Goal: Task Accomplishment & Management: Complete application form

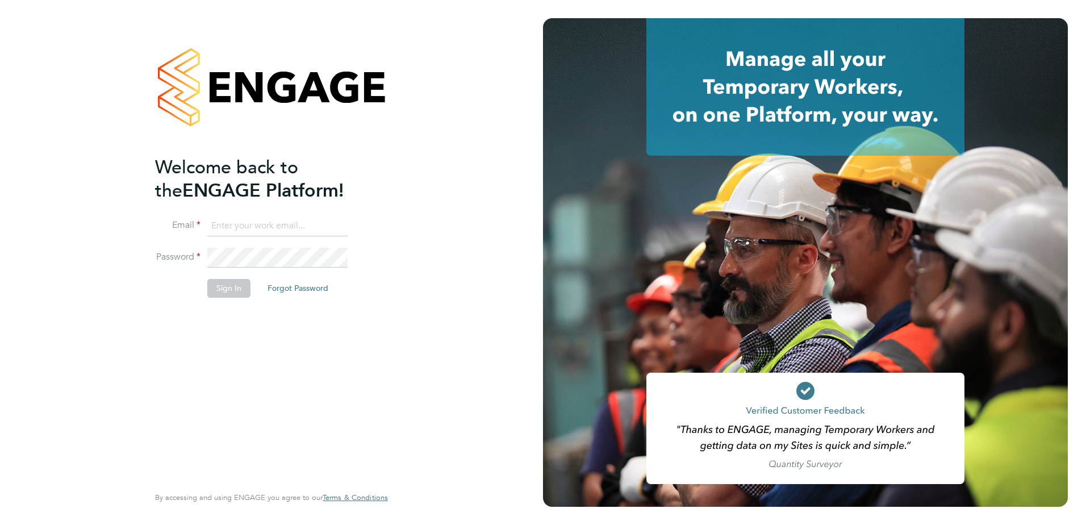
type input "[EMAIL_ADDRESS][DOMAIN_NAME]"
click at [224, 287] on button "Sign In" at bounding box center [228, 288] width 43 height 18
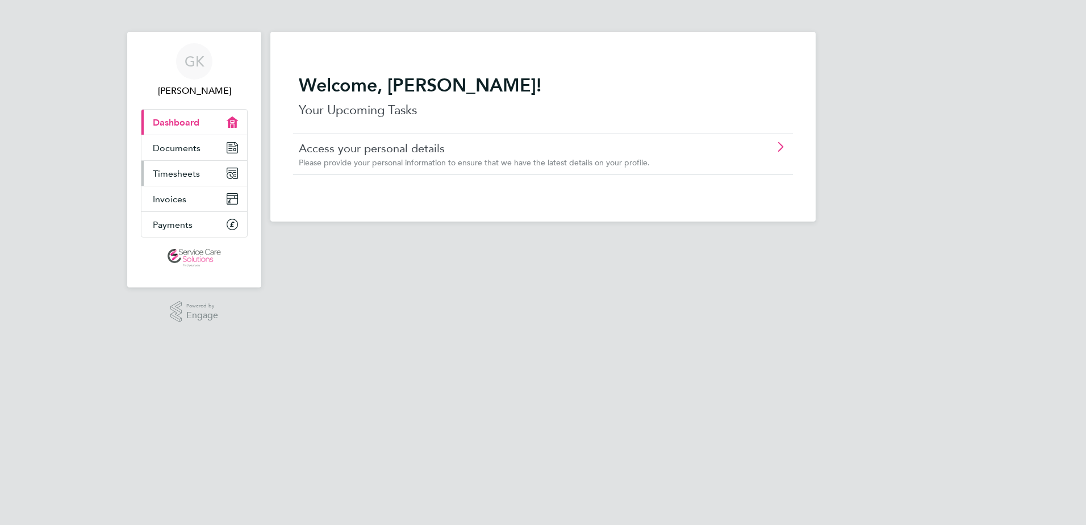
click at [194, 177] on span "Timesheets" at bounding box center [176, 173] width 47 height 11
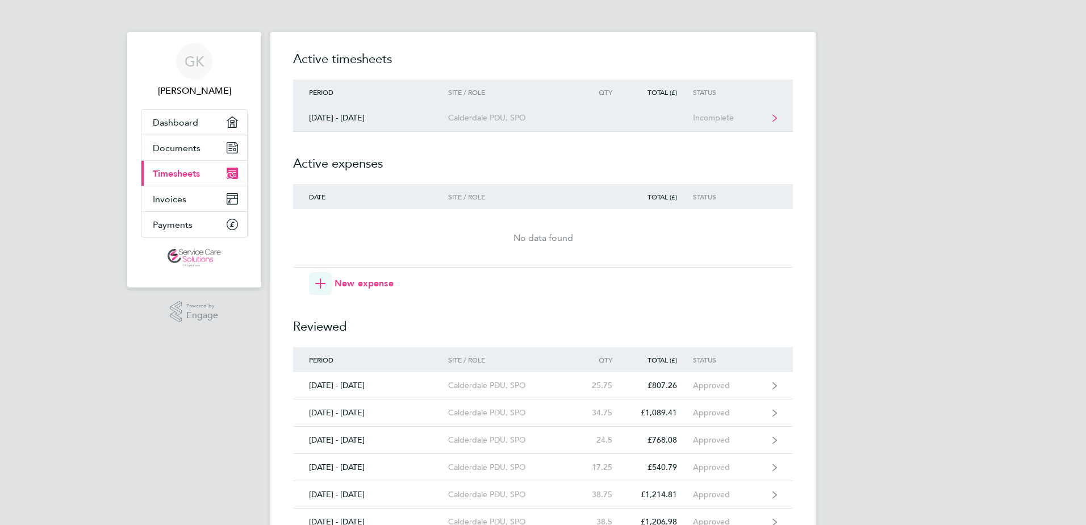
click at [526, 115] on div "Calderdale PDU, SPO" at bounding box center [513, 118] width 130 height 10
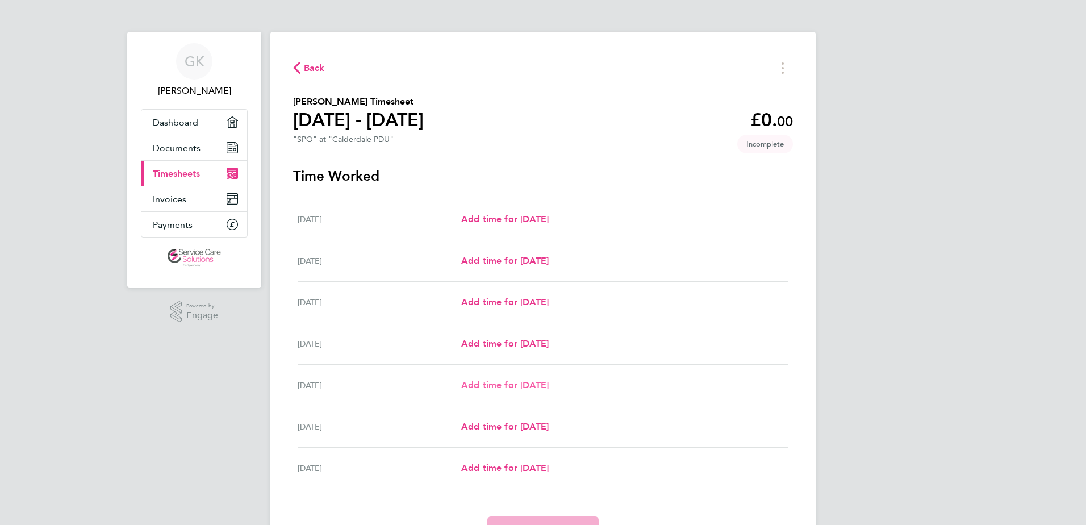
click at [514, 391] on link "Add time for [DATE]" at bounding box center [504, 385] width 87 height 14
select select "30"
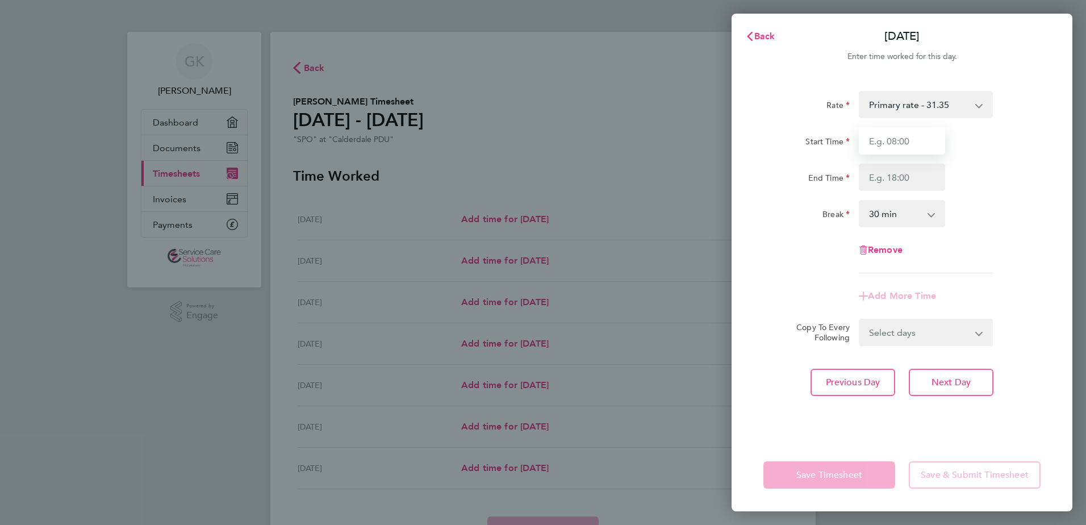
click at [893, 139] on input "Start Time" at bounding box center [902, 140] width 86 height 27
type input "08:30"
type input "16:30"
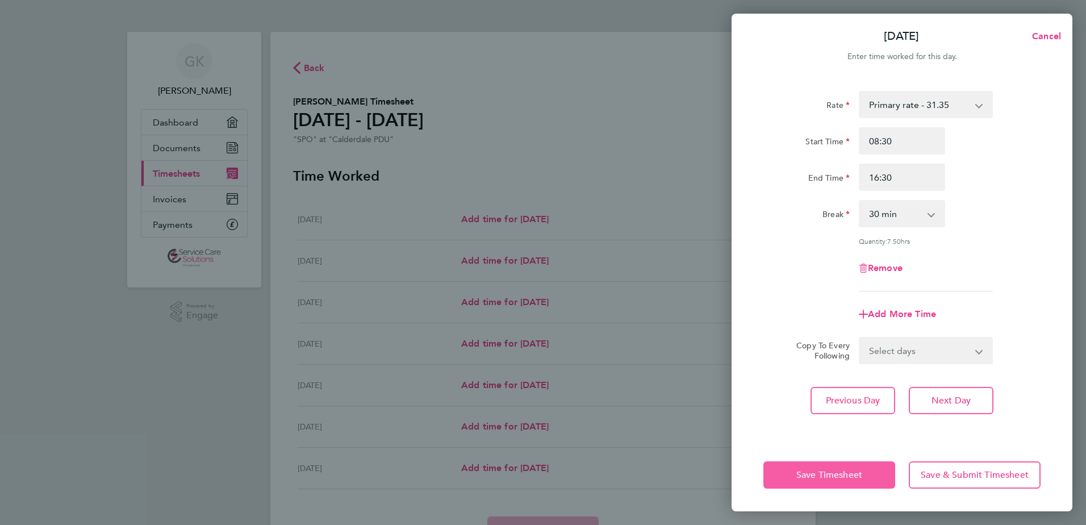
click at [838, 470] on span "Save Timesheet" at bounding box center [830, 474] width 66 height 11
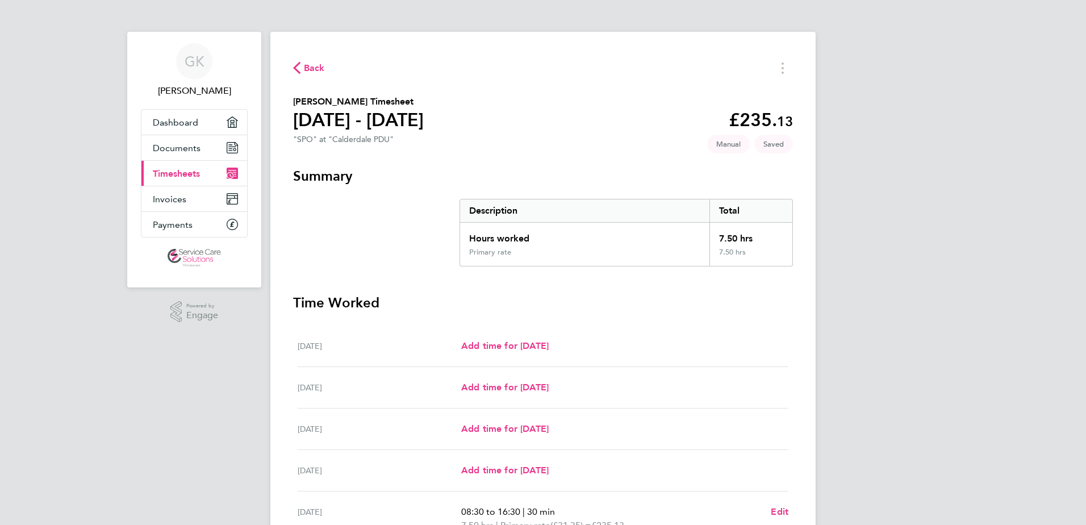
click at [299, 68] on icon "button" at bounding box center [296, 68] width 7 height 12
